Goal: Find specific page/section: Find specific page/section

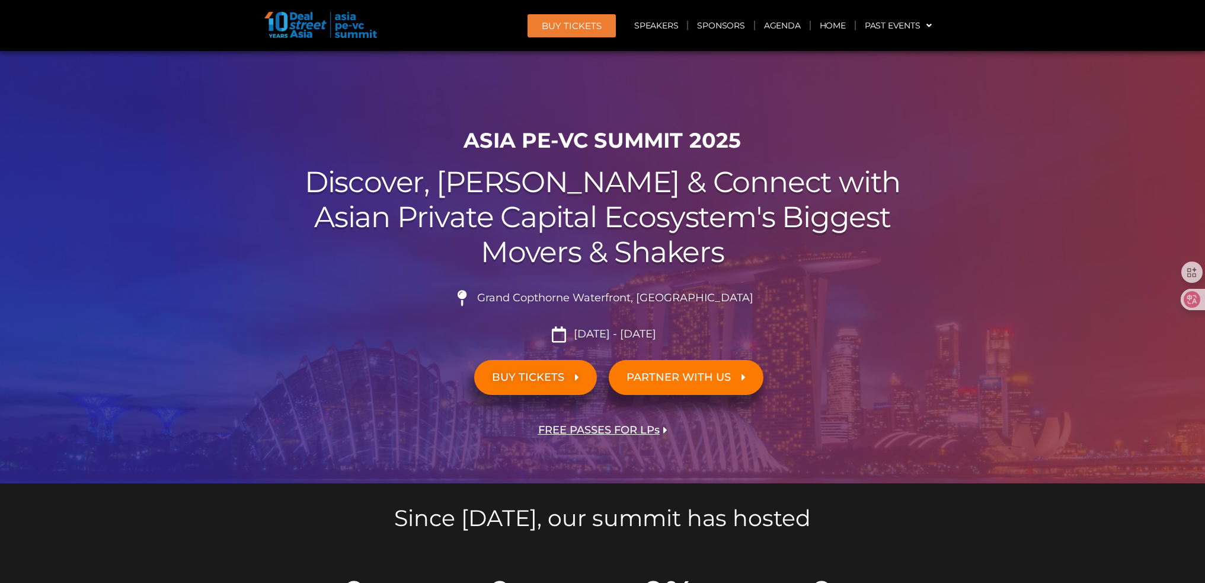
scroll to position [2838, 0]
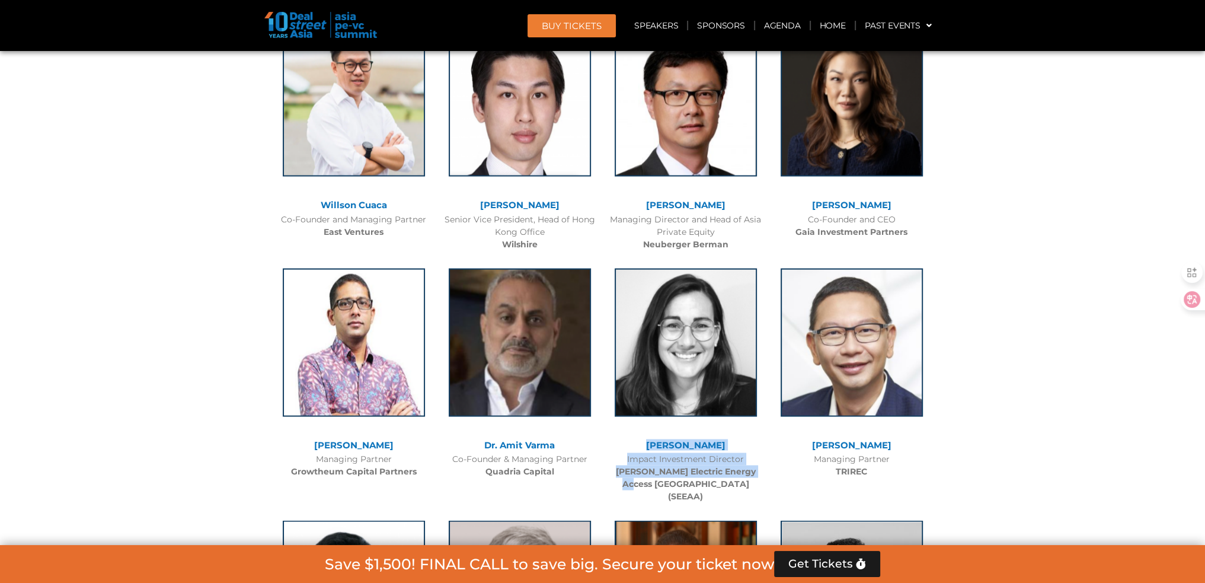
drag, startPoint x: 644, startPoint y: 443, endPoint x: 758, endPoint y: 470, distance: 117.6
click at [758, 470] on div "[PERSON_NAME] Impact Investment Director [PERSON_NAME] Electric Energy Access A…" at bounding box center [686, 382] width 166 height 253
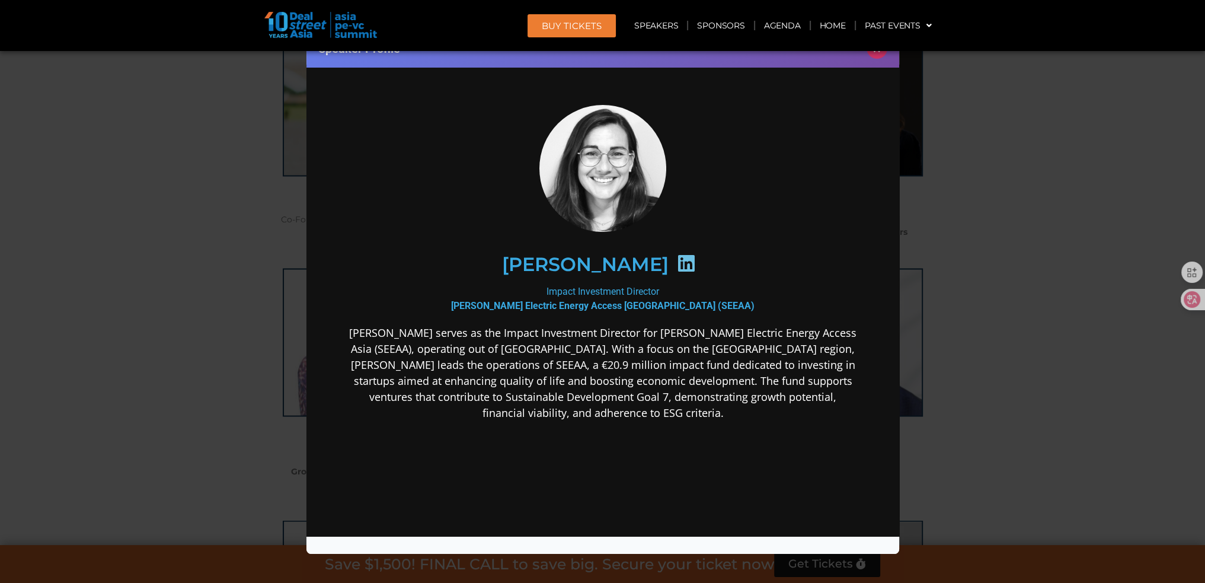
scroll to position [0, 0]
click at [571, 339] on p "[PERSON_NAME] serves as the Impact Investment Director for [PERSON_NAME] Electr…" at bounding box center [602, 373] width 512 height 96
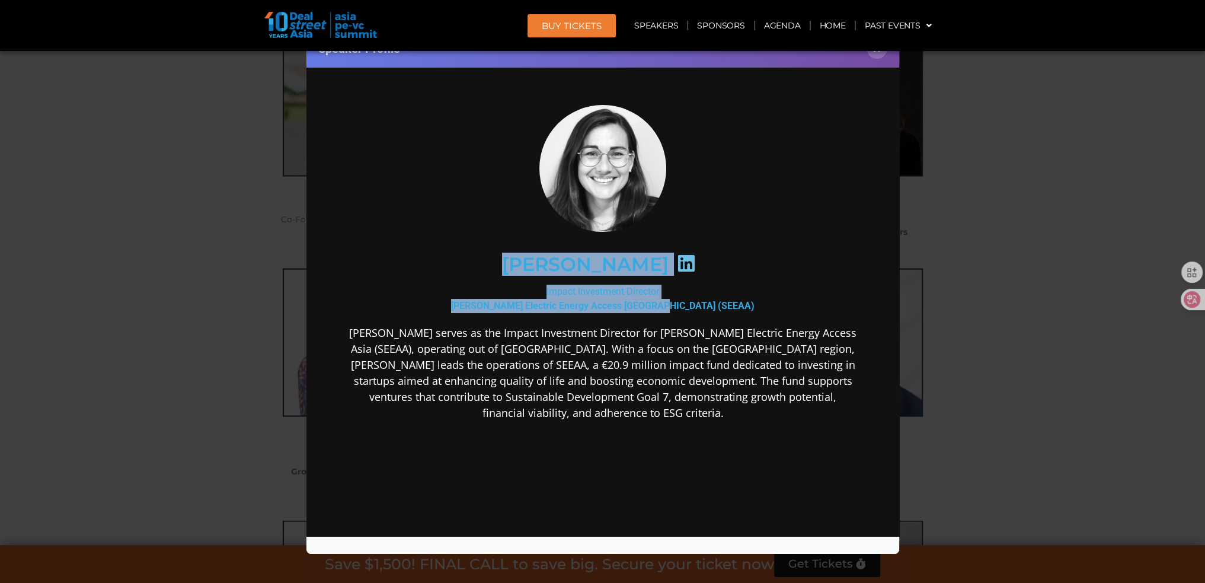
drag, startPoint x: 508, startPoint y: 263, endPoint x: 708, endPoint y: 304, distance: 203.9
click at [708, 304] on div "[PERSON_NAME] Impact Investment Director [PERSON_NAME] Electric Energy Access A…" at bounding box center [602, 356] width 512 height 503
copy div "[PERSON_NAME] Impact Investment Director [PERSON_NAME] Electric Energy Access A…"
click at [875, 54] on button "×" at bounding box center [877, 48] width 21 height 21
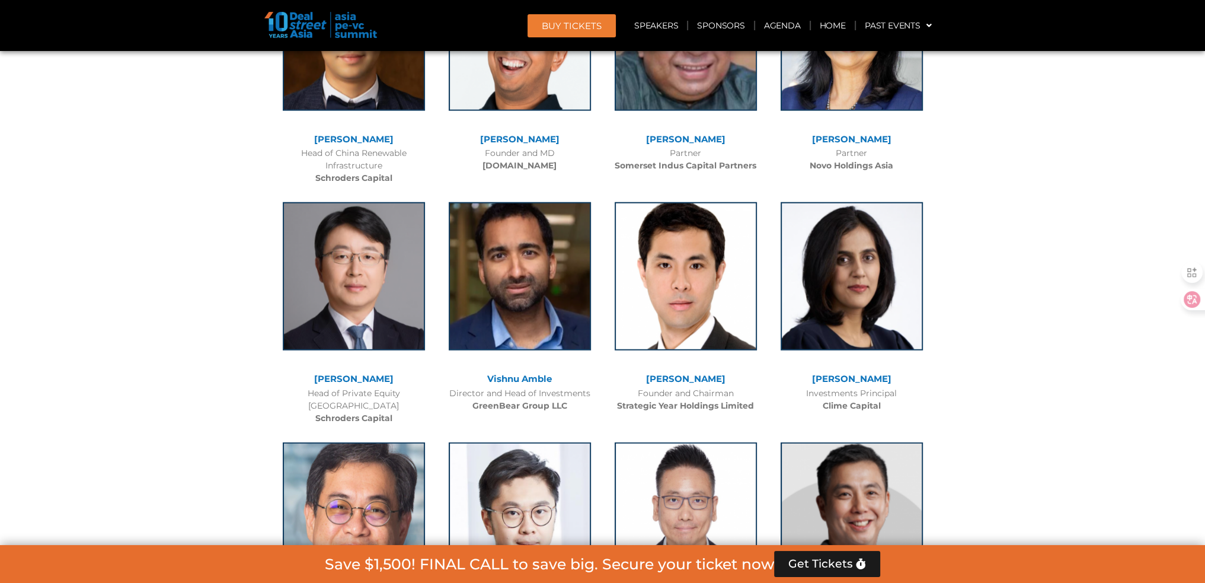
scroll to position [4237, 0]
